Goal: Transaction & Acquisition: Purchase product/service

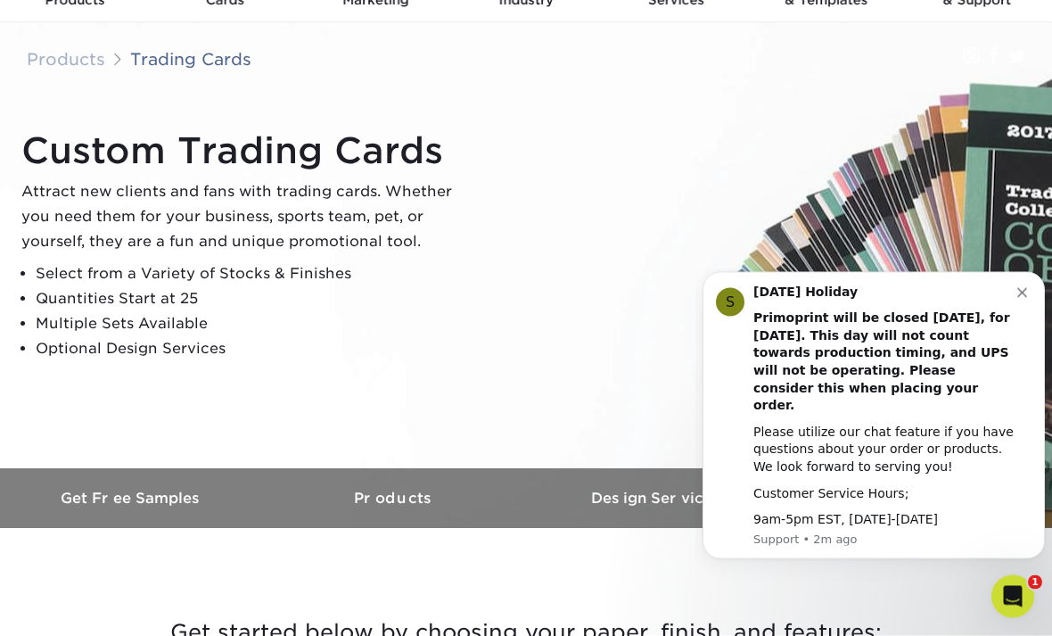
scroll to position [86, 0]
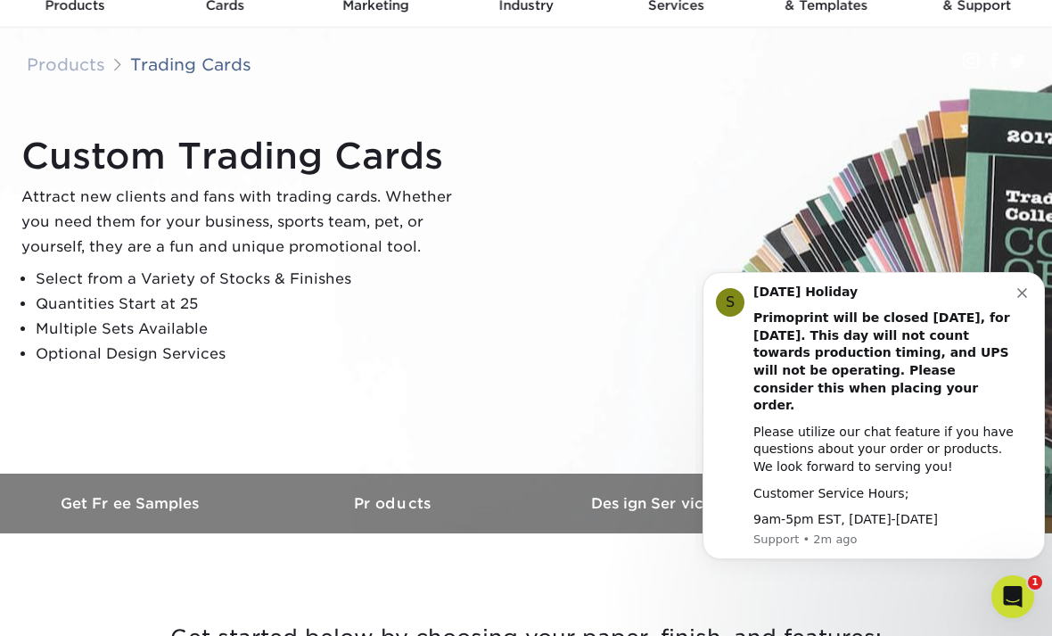
click at [1016, 301] on div "S Labor Day Holiday Primoprint will be closed Monday, September 1st, for Labor …" at bounding box center [874, 415] width 342 height 287
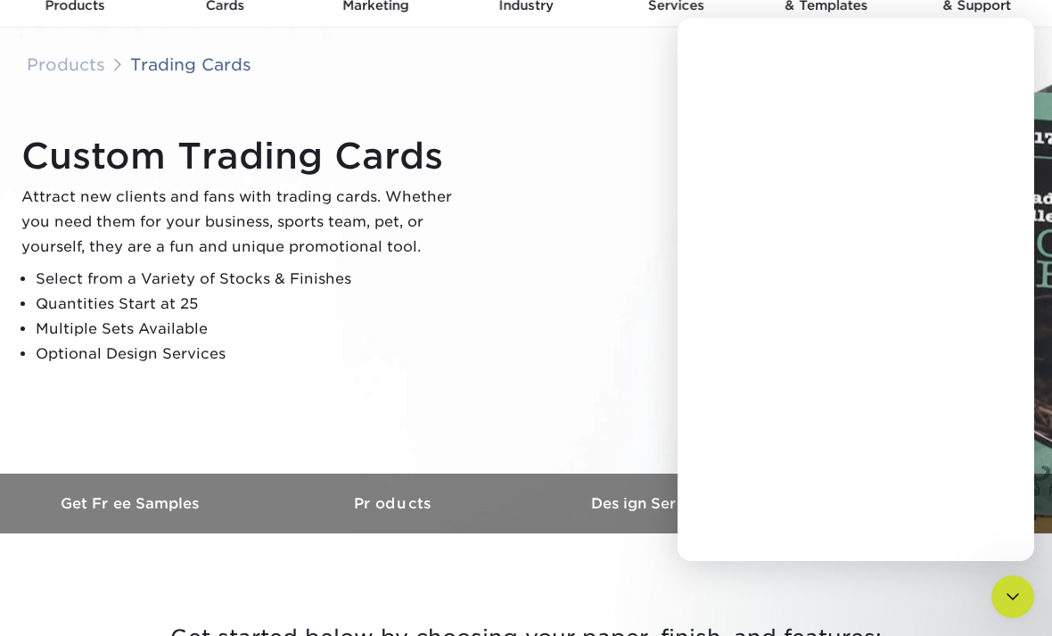
scroll to position [0, 0]
click at [1036, 306] on div "Custom Trading Cards Attract new clients and fans with trading cards. Whether y…" at bounding box center [534, 250] width 1052 height 246
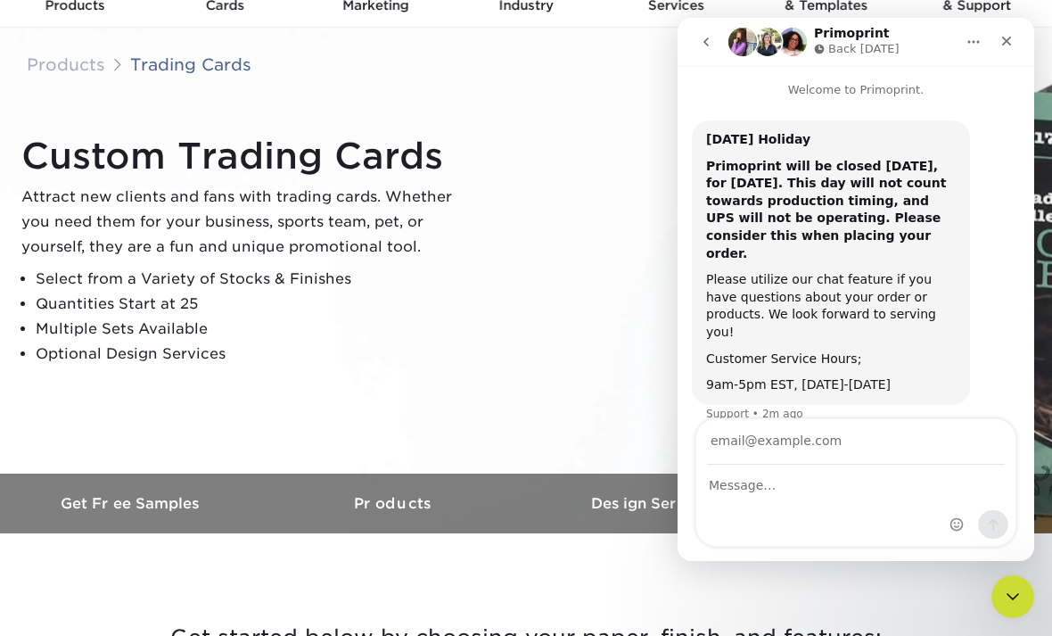
click at [710, 29] on button "go back" at bounding box center [706, 42] width 34 height 34
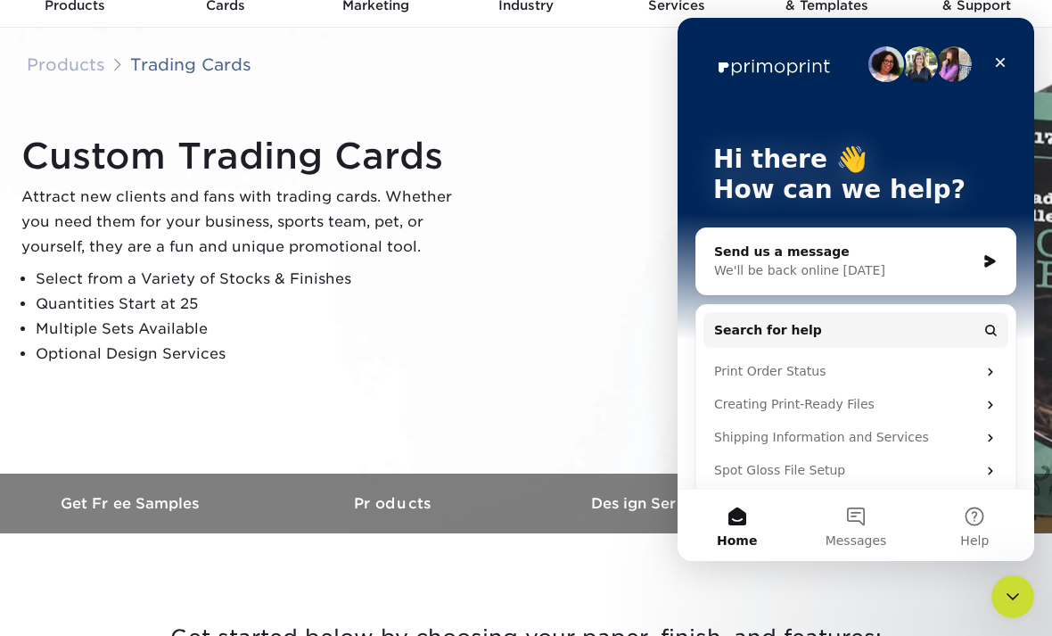
click at [1004, 69] on icon "Close" at bounding box center [1000, 62] width 14 height 14
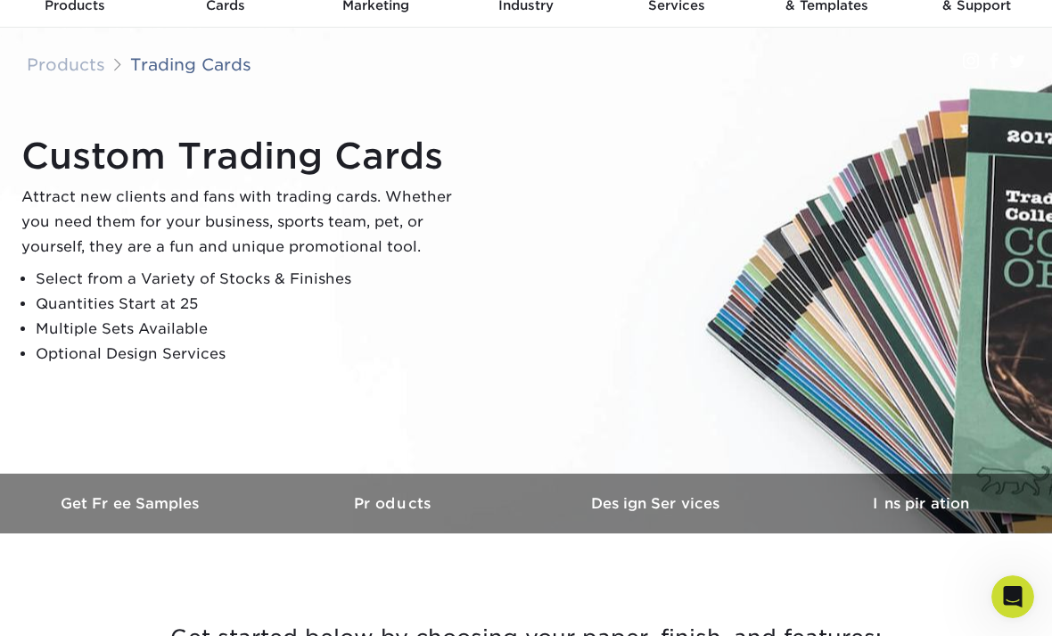
click at [945, 510] on h3 "Inspiration" at bounding box center [920, 503] width 263 height 17
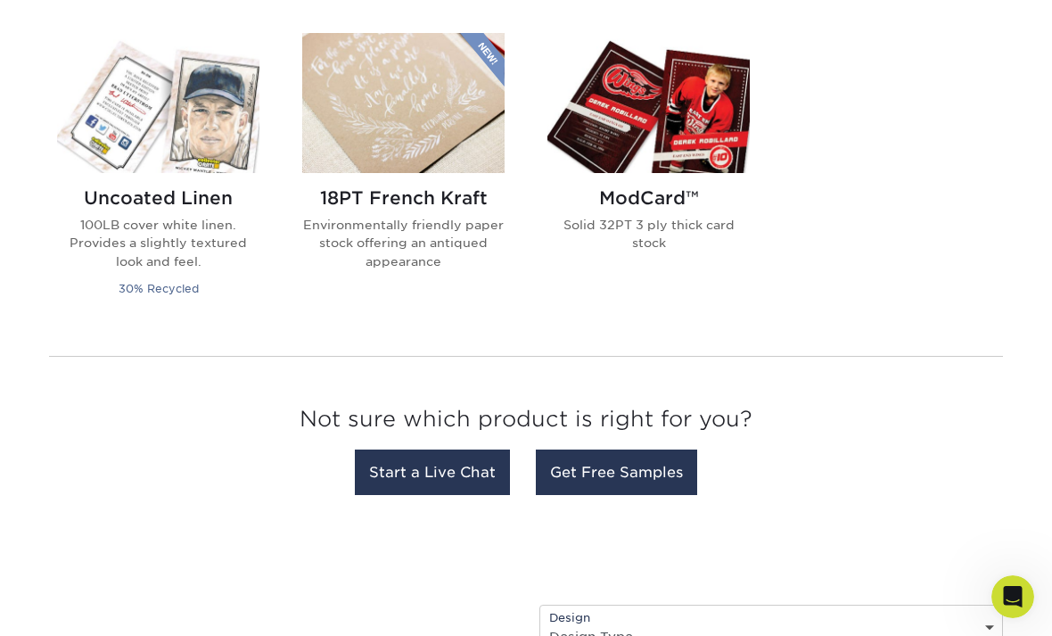
scroll to position [1508, 0]
click at [177, 194] on h2 "Uncoated Linen" at bounding box center [158, 198] width 202 height 21
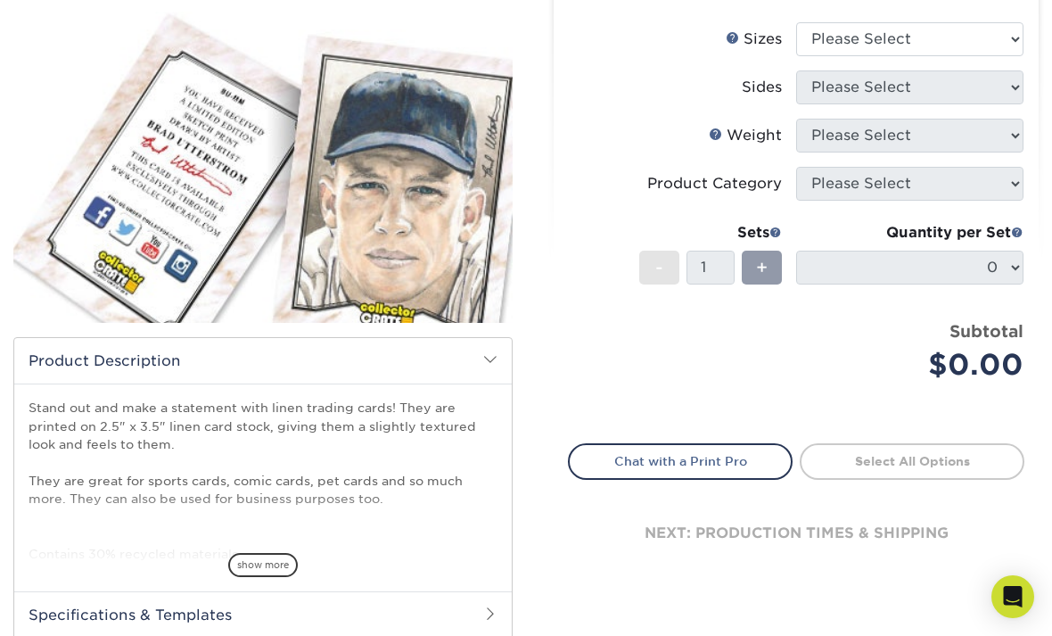
scroll to position [205, 0]
click at [752, 265] on div "+" at bounding box center [762, 268] width 40 height 34
click at [753, 266] on div "+" at bounding box center [762, 268] width 40 height 34
click at [759, 272] on span "+" at bounding box center [762, 268] width 12 height 27
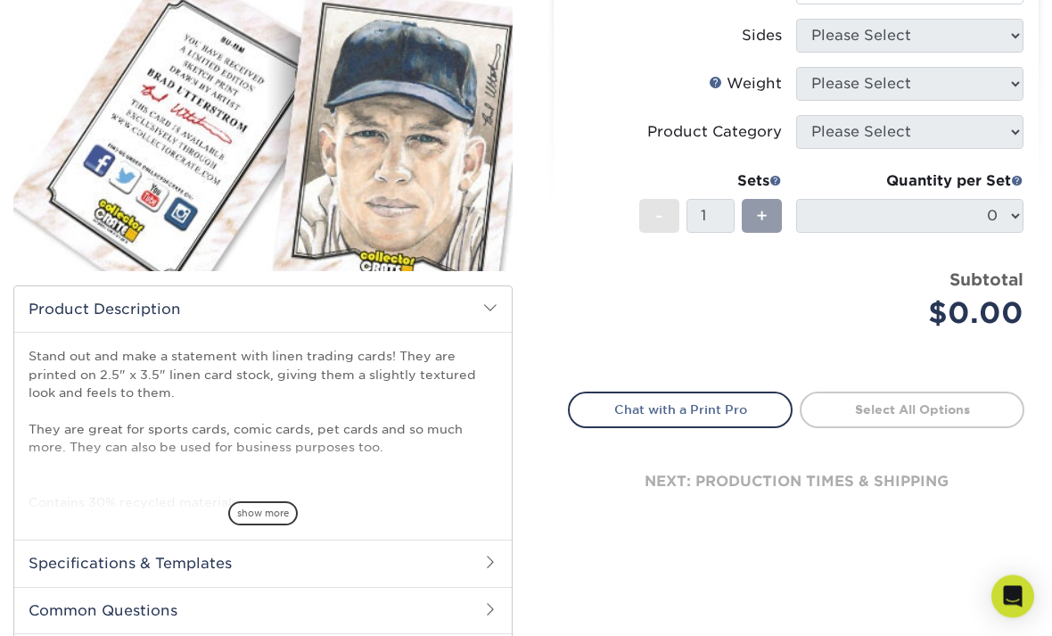
scroll to position [258, 0]
click at [766, 208] on span "+" at bounding box center [762, 215] width 12 height 27
click at [760, 208] on span "+" at bounding box center [762, 215] width 12 height 27
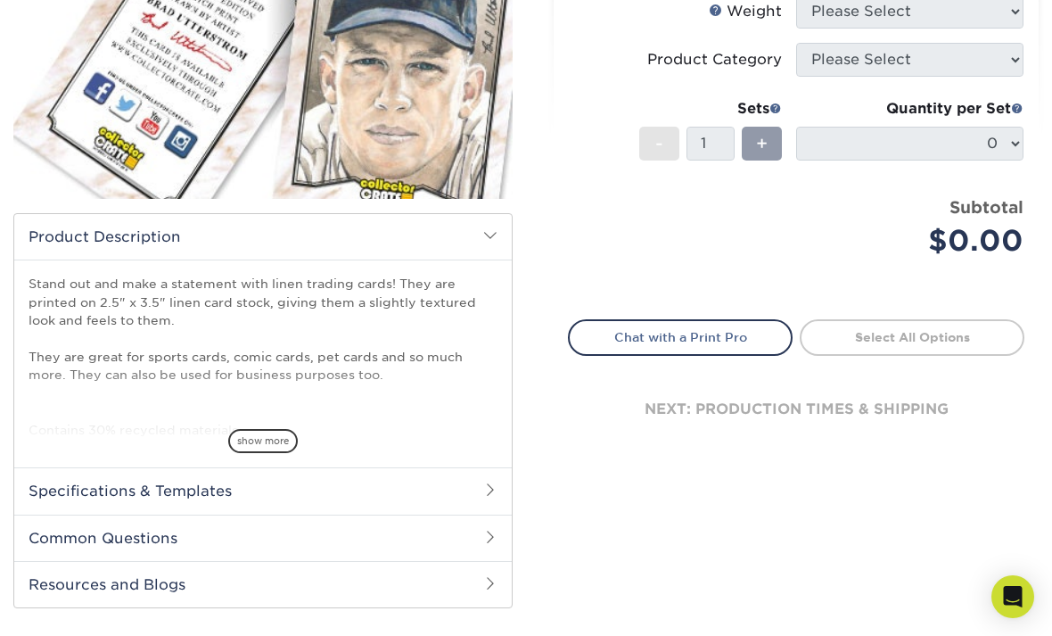
scroll to position [0, 0]
